Goal: Information Seeking & Learning: Learn about a topic

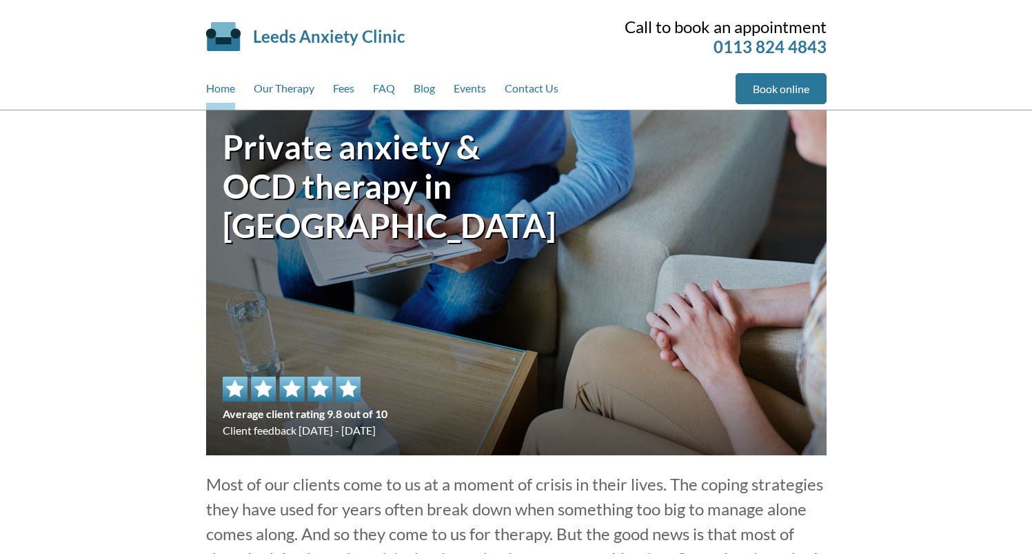
scroll to position [1018, 0]
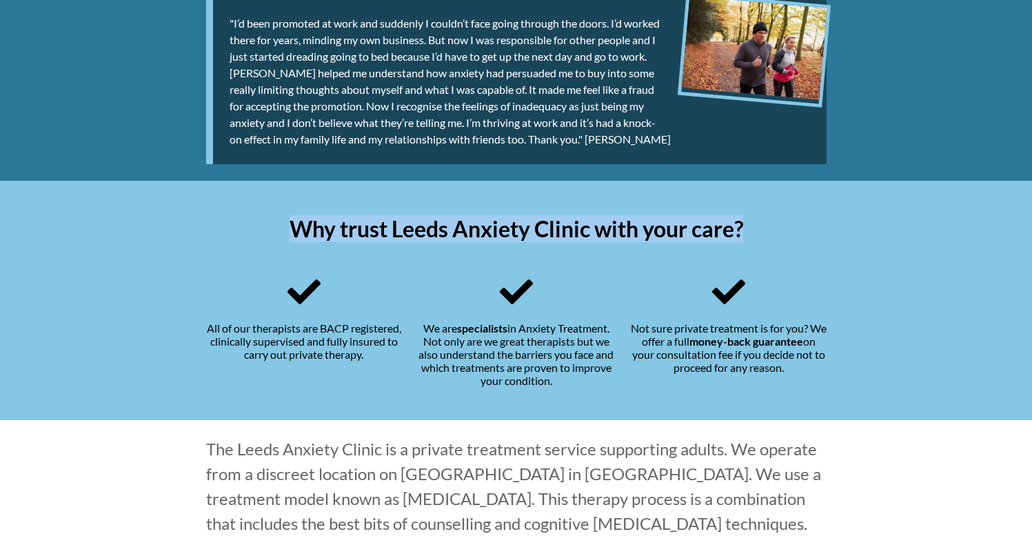
drag, startPoint x: 714, startPoint y: 232, endPoint x: 280, endPoint y: 223, distance: 433.7
click at [279, 225] on h2 "Why trust Leeds Anxiety Clinic with your care?" at bounding box center [516, 228] width 620 height 27
copy h2 "Why trust Leeds Anxiety Clinic with your care?"
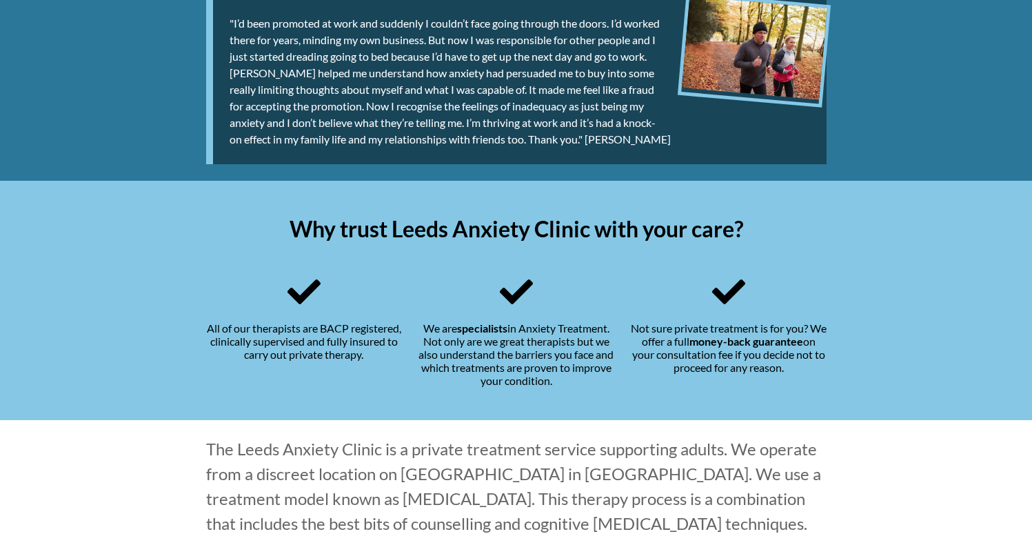
click at [594, 148] on div ""I’d been promoted at work and suddenly I couldn’t face going through the doors…" at bounding box center [516, 81] width 620 height 165
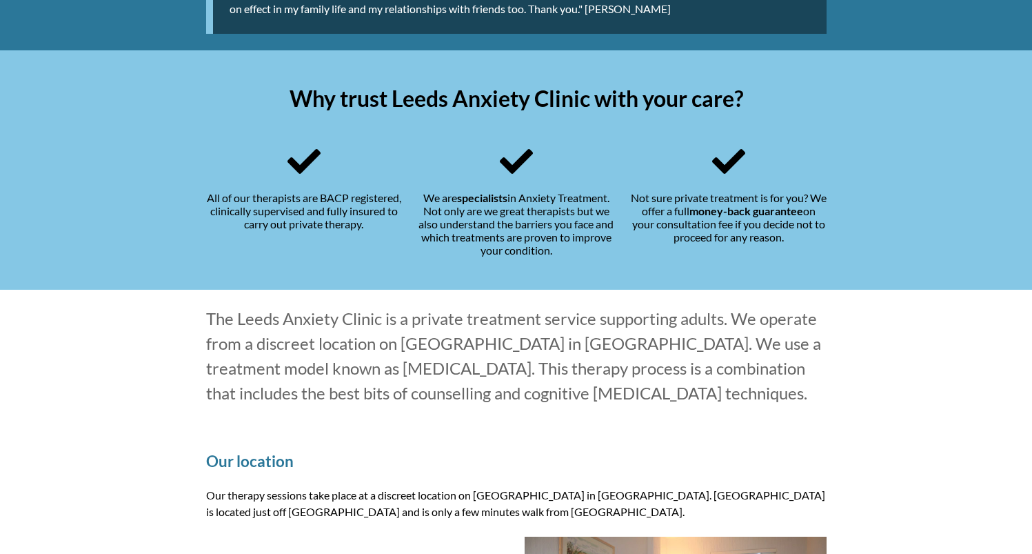
scroll to position [1417, 0]
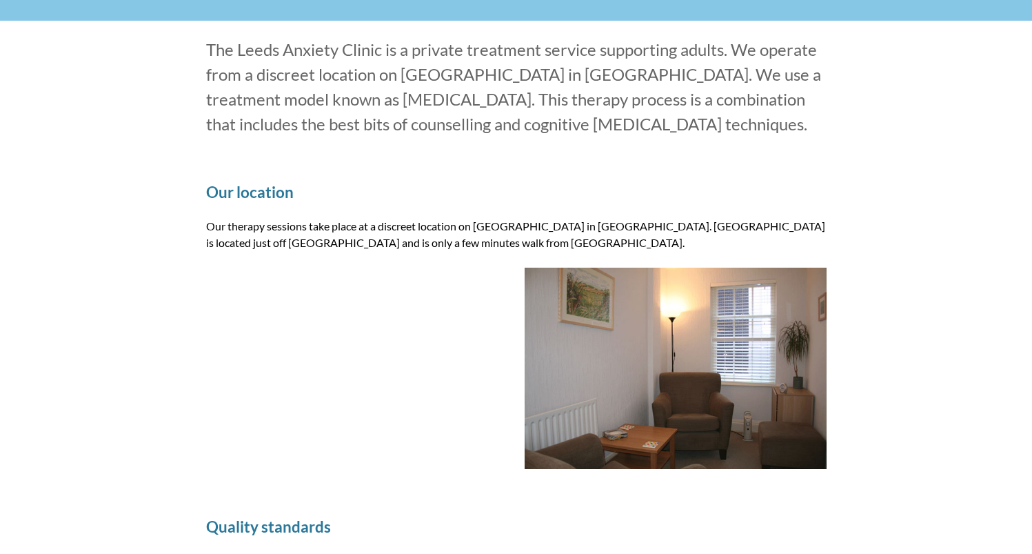
click at [557, 234] on p "Our therapy sessions take place at a discreet location on [GEOGRAPHIC_DATA] in …" at bounding box center [516, 234] width 620 height 33
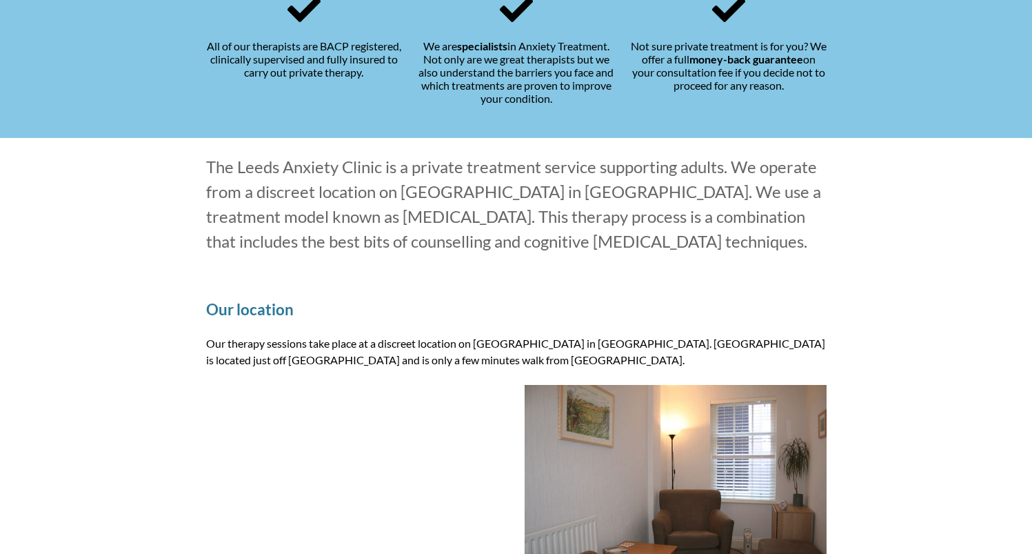
scroll to position [1280, 0]
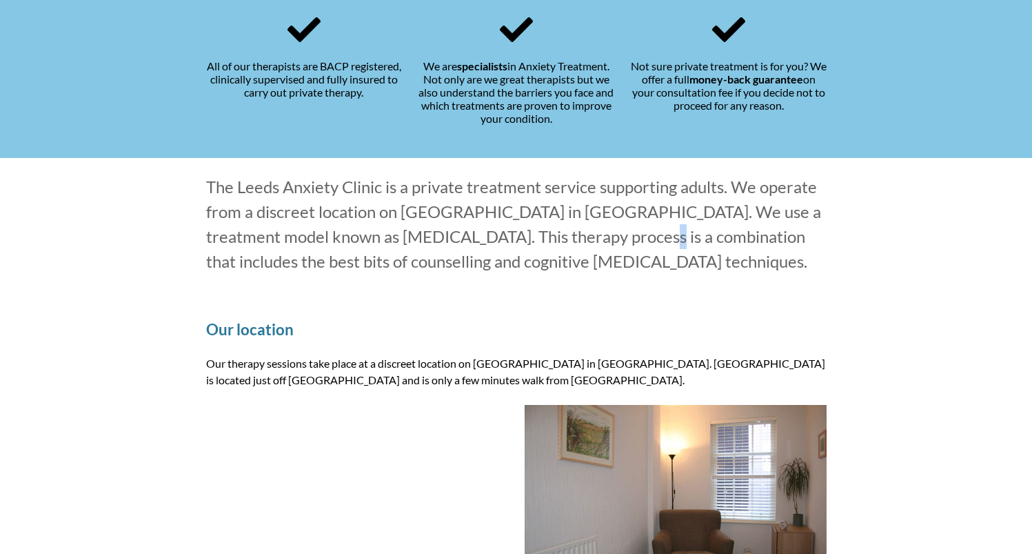
drag, startPoint x: 525, startPoint y: 232, endPoint x: 282, endPoint y: 188, distance: 246.6
click at [523, 230] on p "The Leeds Anxiety Clinic is a private treatment service supporting adults. We o…" at bounding box center [516, 223] width 620 height 99
drag, startPoint x: 202, startPoint y: 181, endPoint x: 844, endPoint y: 257, distance: 646.3
click at [844, 257] on div "The Leeds Anxiety Clinic is a private treatment service supporting adults. We o…" at bounding box center [516, 224] width 1032 height 132
copy p "The Leeds Anxiety Clinic is a private treatment service supporting adults. We o…"
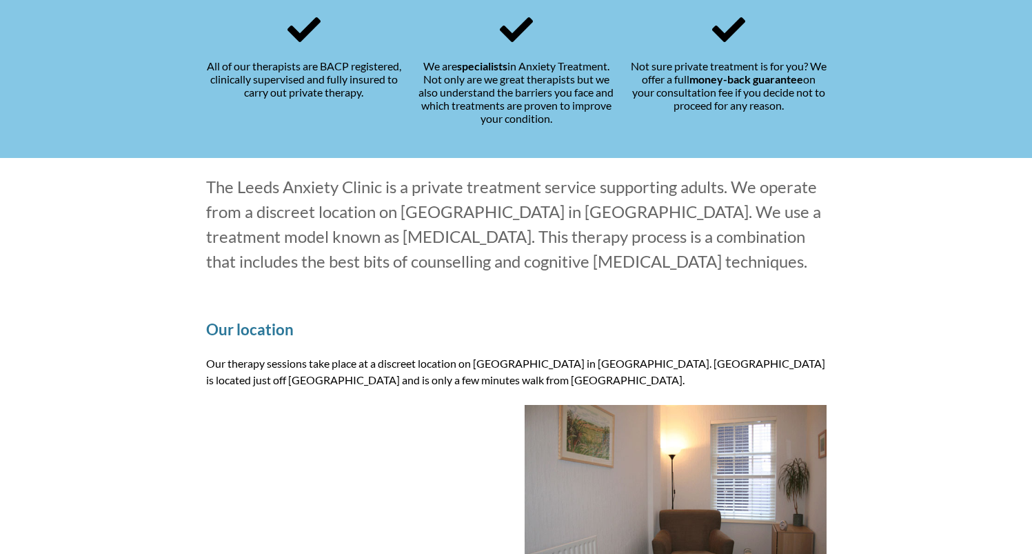
click at [682, 267] on p "The Leeds Anxiety Clinic is a private treatment service supporting adults. We o…" at bounding box center [516, 223] width 620 height 99
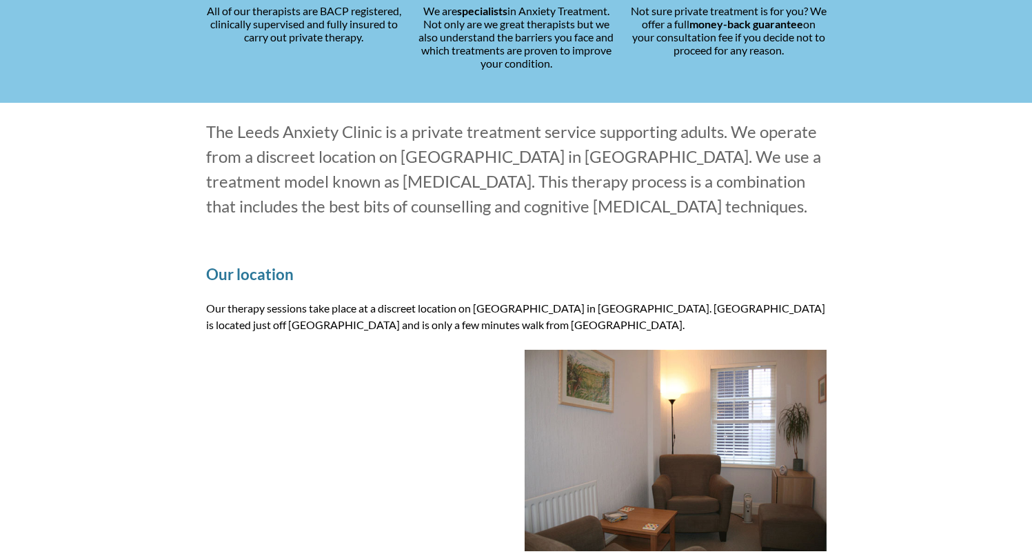
scroll to position [1467, 0]
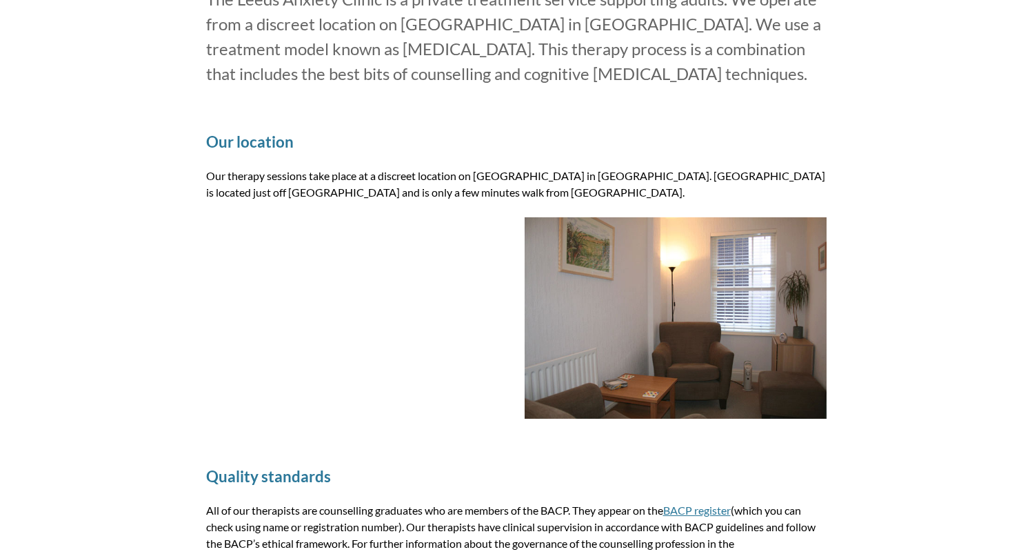
click at [665, 323] on img at bounding box center [676, 317] width 302 height 201
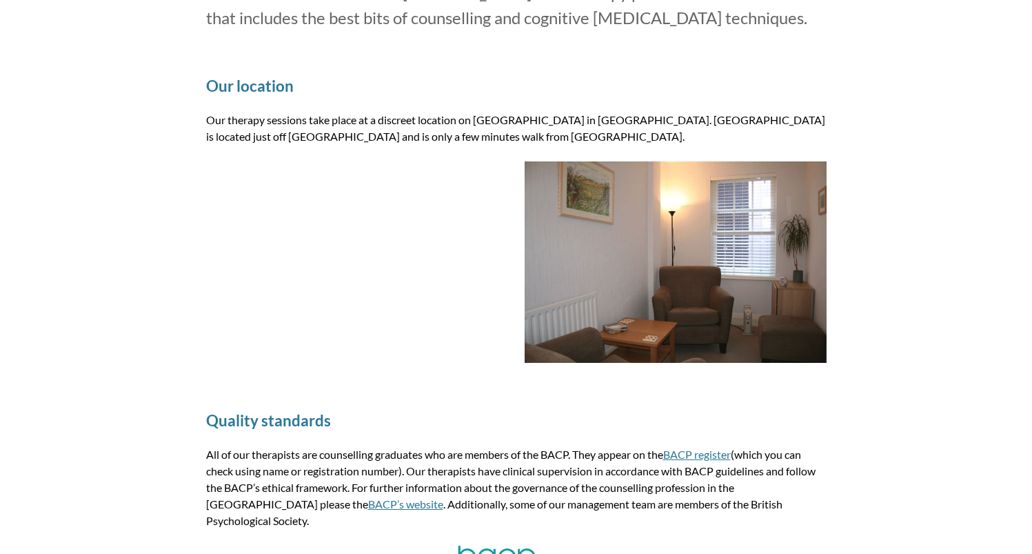
scroll to position [1417, 0]
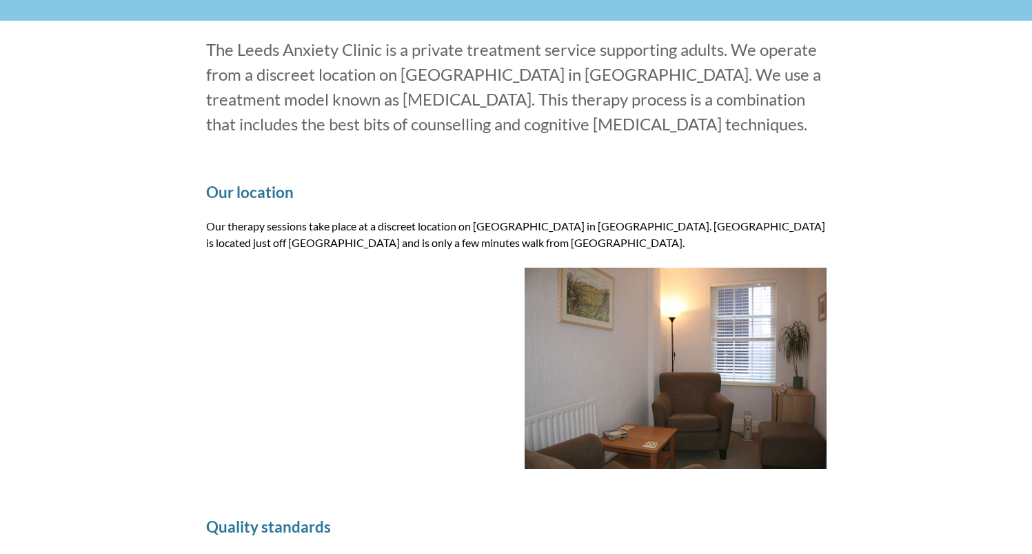
click at [831, 214] on div "Our location Our therapy sessions take place at a discreet location on [GEOGRAP…" at bounding box center [517, 320] width 654 height 334
drag, startPoint x: 450, startPoint y: 226, endPoint x: 443, endPoint y: 225, distance: 7.6
click at [448, 227] on p "Our therapy sessions take place at a discreet location on [GEOGRAPHIC_DATA] in …" at bounding box center [516, 234] width 620 height 33
drag, startPoint x: 302, startPoint y: 195, endPoint x: 520, endPoint y: 241, distance: 223.2
click at [199, 185] on div "Our location Our therapy sessions take place at a discreet location on [GEOGRAP…" at bounding box center [517, 320] width 654 height 334
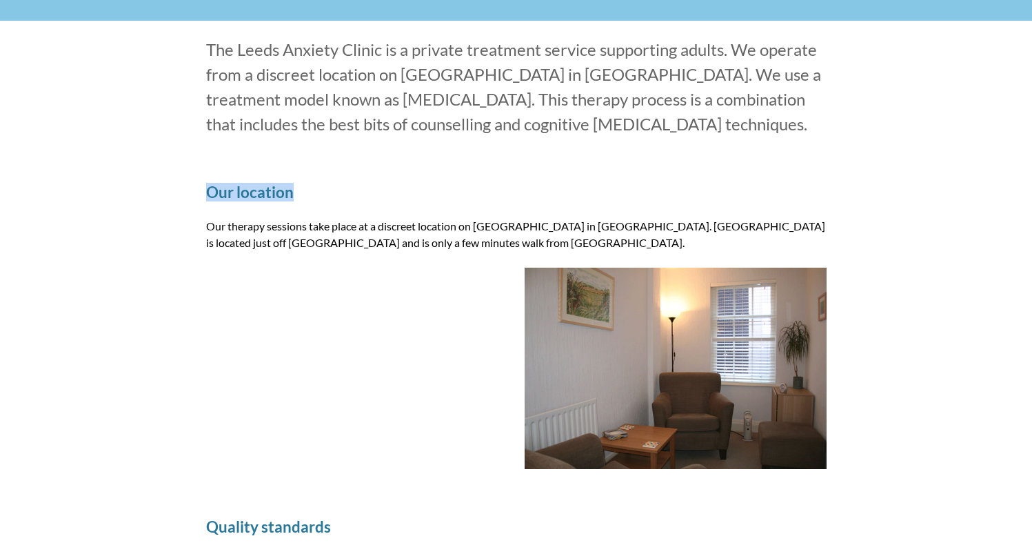
copy h2 "Our location"
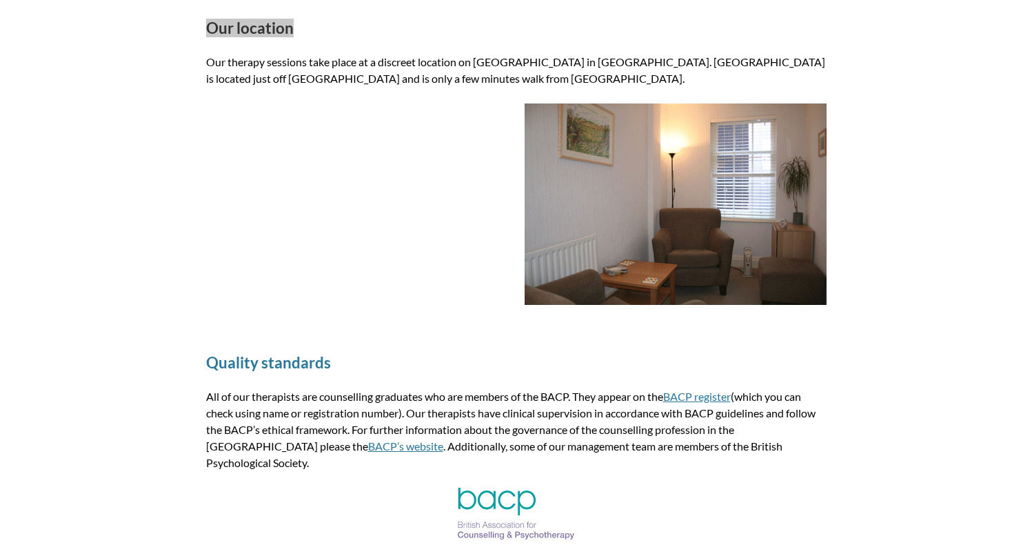
scroll to position [1499, 0]
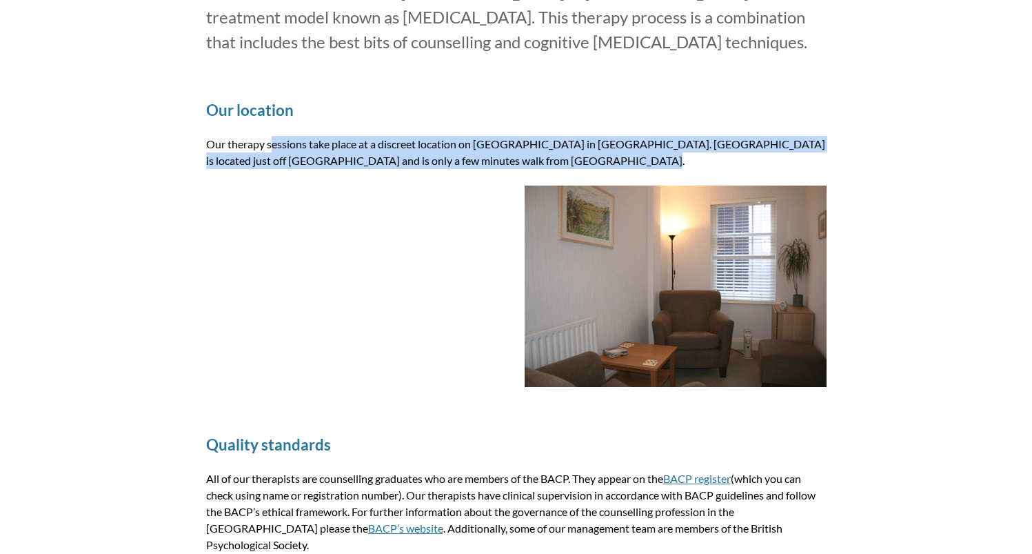
drag, startPoint x: 532, startPoint y: 161, endPoint x: 448, endPoint y: 150, distance: 84.8
click at [208, 143] on p "Our therapy sessions take place at a discreet location on [GEOGRAPHIC_DATA] in …" at bounding box center [516, 152] width 620 height 33
copy p "Our therapy sessions take place at a discreet location on [GEOGRAPHIC_DATA] in …"
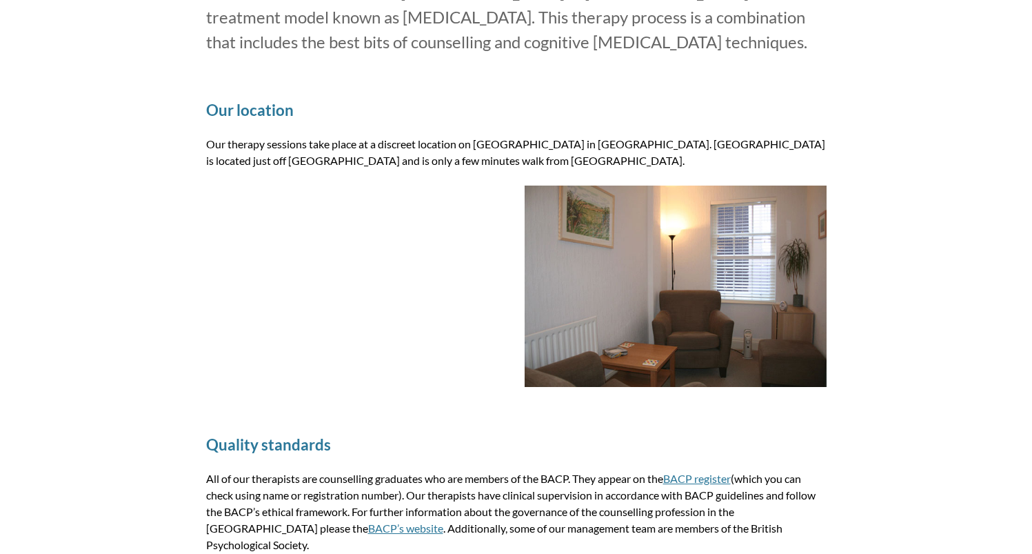
click at [532, 172] on div "Our location Our therapy sessions take place at a discreet location on [GEOGRAP…" at bounding box center [517, 238] width 654 height 334
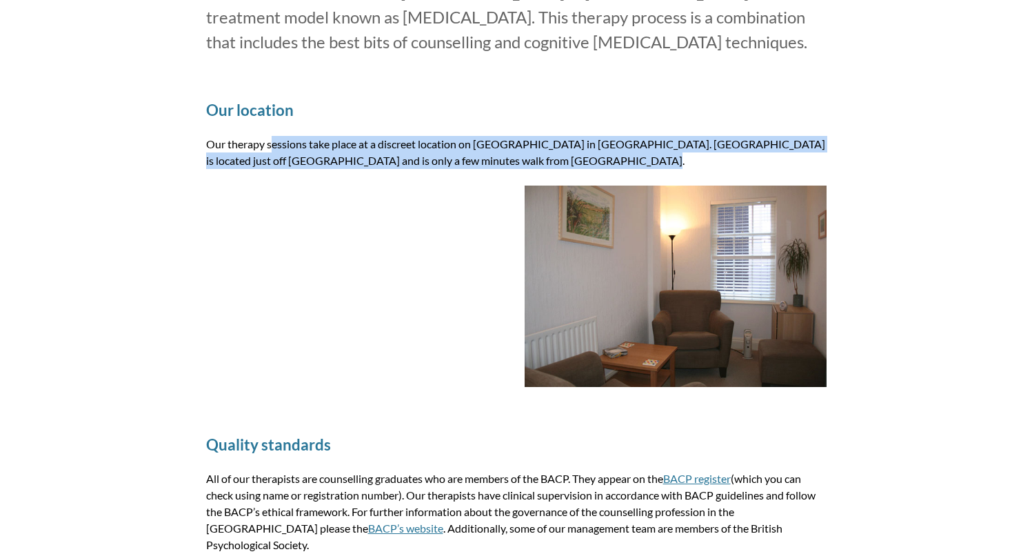
drag, startPoint x: 543, startPoint y: 165, endPoint x: 204, endPoint y: 140, distance: 340.1
click at [204, 140] on div "Our location Our therapy sessions take place at a discreet location on [GEOGRAP…" at bounding box center [517, 238] width 654 height 334
copy p "Our therapy sessions take place at a discreet location on [GEOGRAPHIC_DATA] in …"
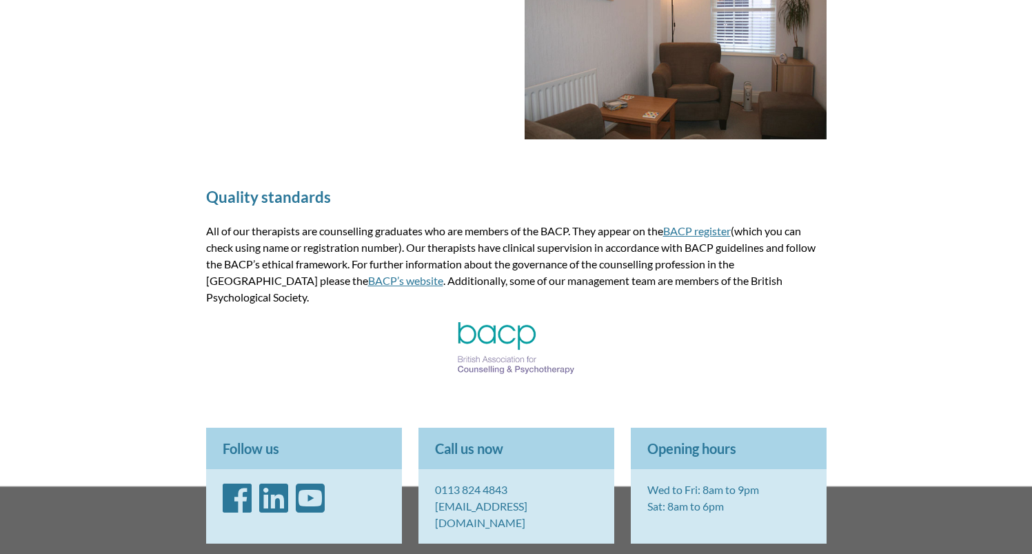
scroll to position [1868, 0]
